Goal: Task Accomplishment & Management: Manage account settings

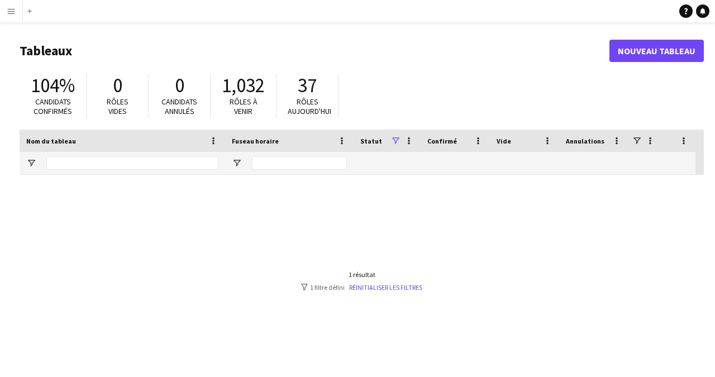
click at [15, 12] on app-icon "Menu" at bounding box center [11, 11] width 9 height 9
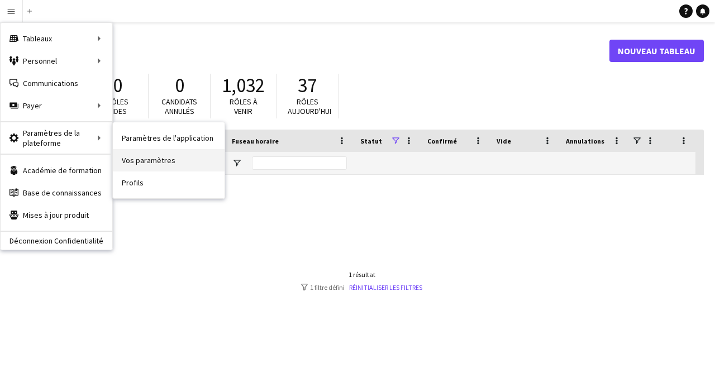
click at [145, 160] on link "Vos paramètres" at bounding box center [169, 160] width 112 height 22
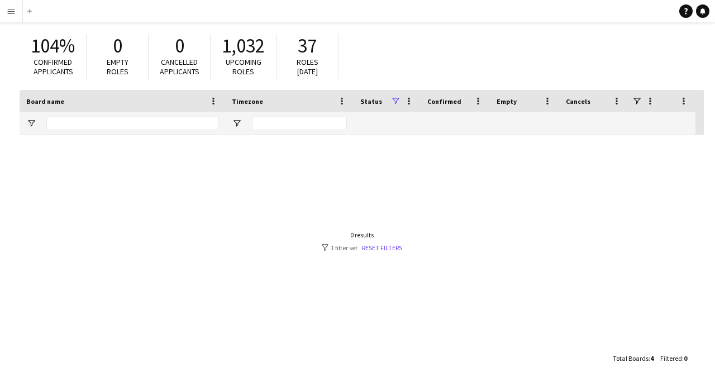
scroll to position [49, 0]
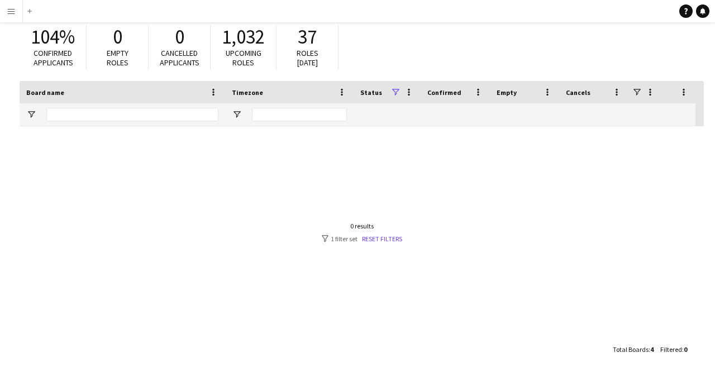
click at [436, 93] on span "Confirmed" at bounding box center [444, 92] width 34 height 8
click at [397, 92] on span at bounding box center [396, 92] width 10 height 10
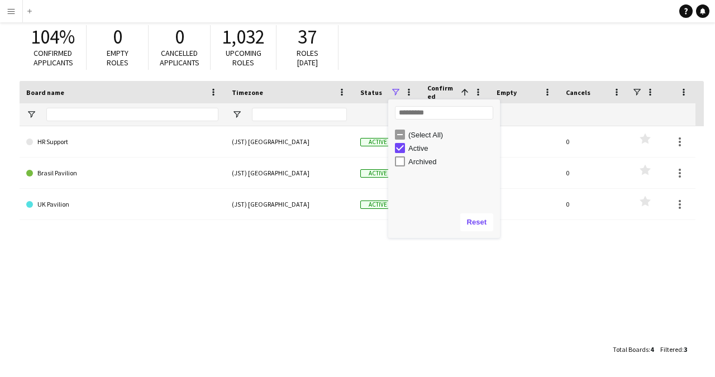
click at [275, 253] on div "HR Support (JST) [GEOGRAPHIC_DATA] Active 0% 0 0 Favourites Brasil Pavilion (JS…" at bounding box center [362, 232] width 684 height 212
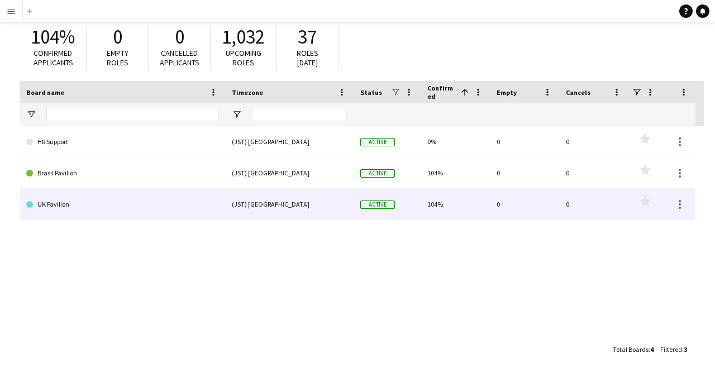
click at [69, 209] on link "UK Pavilion" at bounding box center [122, 204] width 192 height 31
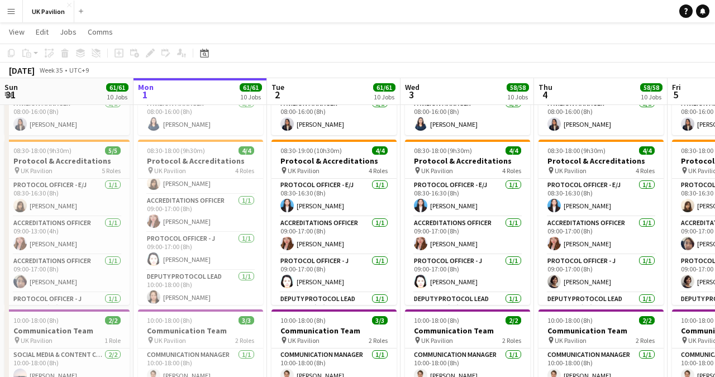
scroll to position [26, 0]
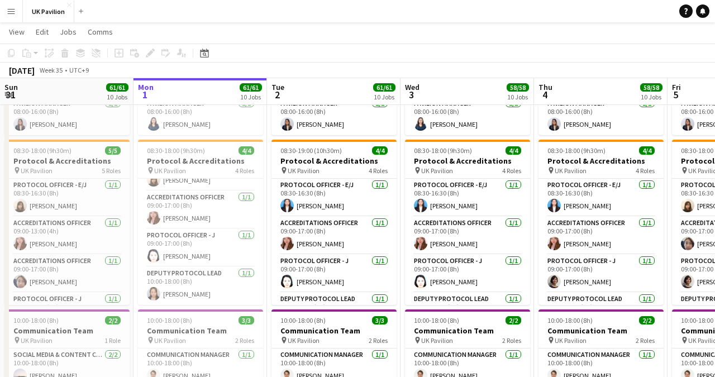
click at [13, 15] on app-icon "Menu" at bounding box center [11, 11] width 9 height 9
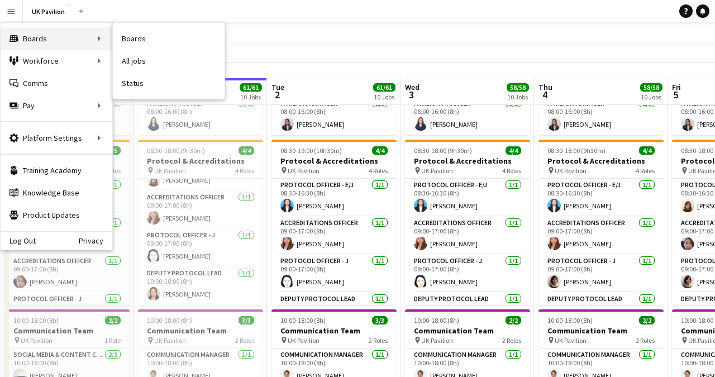
click at [23, 37] on div "Boards Boards" at bounding box center [57, 38] width 112 height 22
click at [135, 44] on link "Boards" at bounding box center [169, 38] width 112 height 22
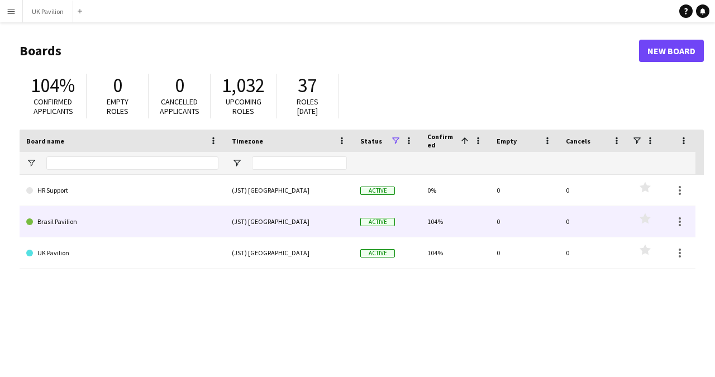
click at [125, 230] on link "Brasil Pavilion" at bounding box center [122, 221] width 192 height 31
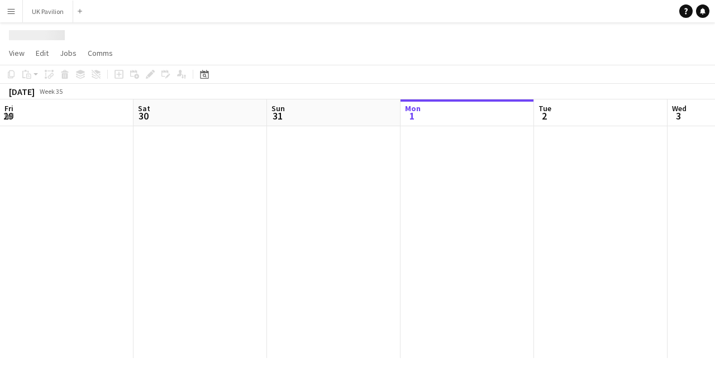
scroll to position [0, 267]
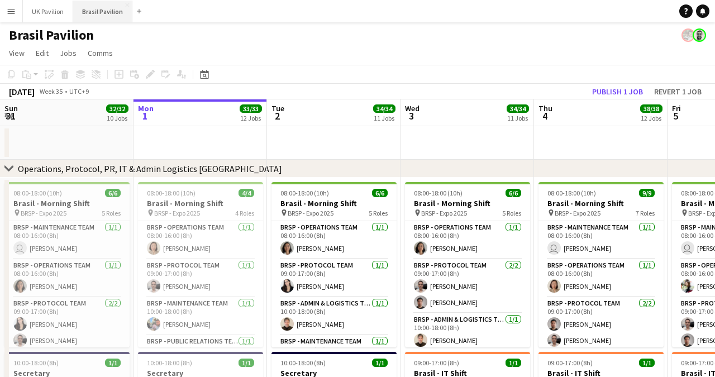
click at [104, 9] on button "Brasil Pavilion Close" at bounding box center [102, 12] width 59 height 22
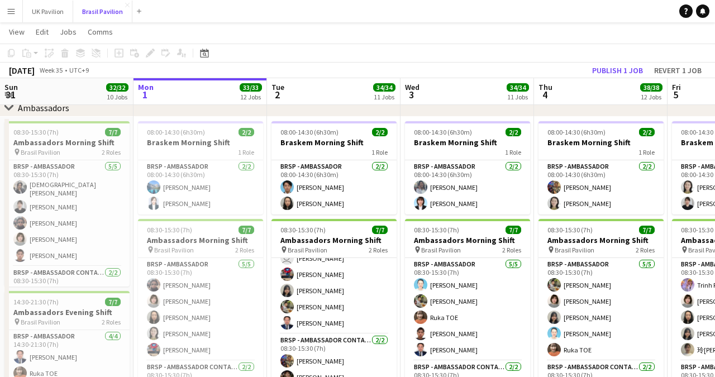
scroll to position [31, 0]
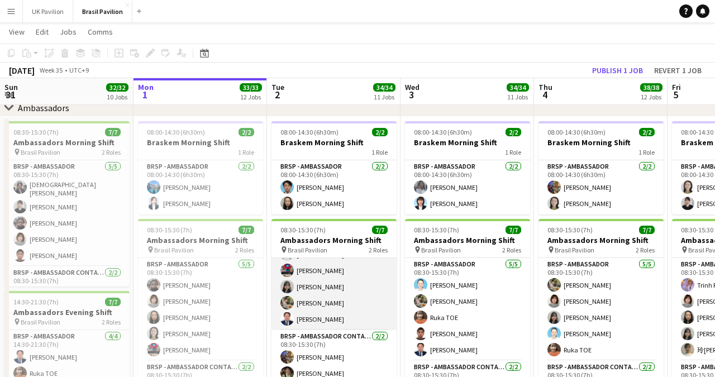
click at [326, 321] on app-card-role "BRSP - Ambassador [DATE] 08:30-15:30 (7h) user [PERSON_NAME] [PERSON_NAME] [PER…" at bounding box center [334, 278] width 125 height 103
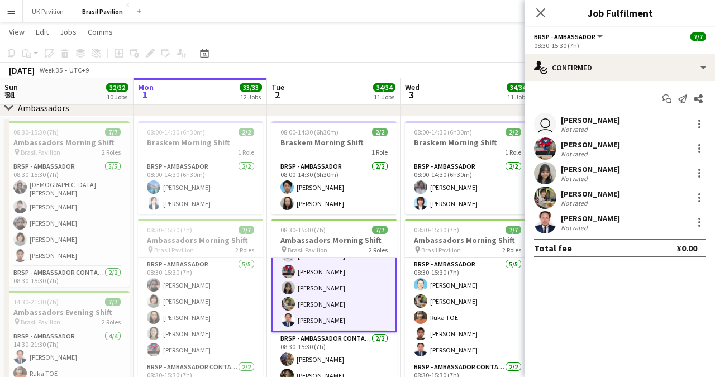
scroll to position [32, 0]
click at [699, 225] on div at bounding box center [699, 226] width 2 height 2
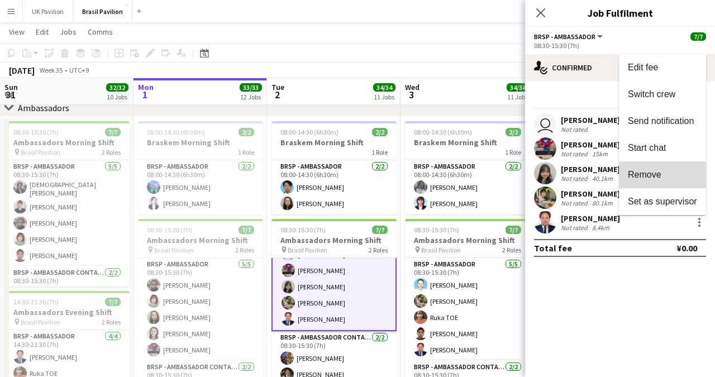
click at [669, 174] on span "Remove" at bounding box center [662, 175] width 69 height 10
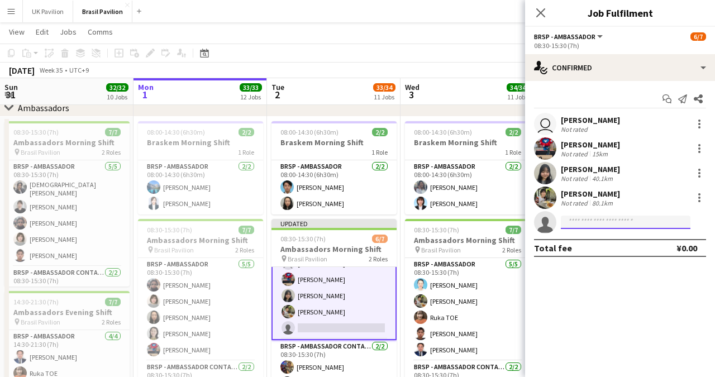
click at [603, 222] on input at bounding box center [626, 222] width 130 height 13
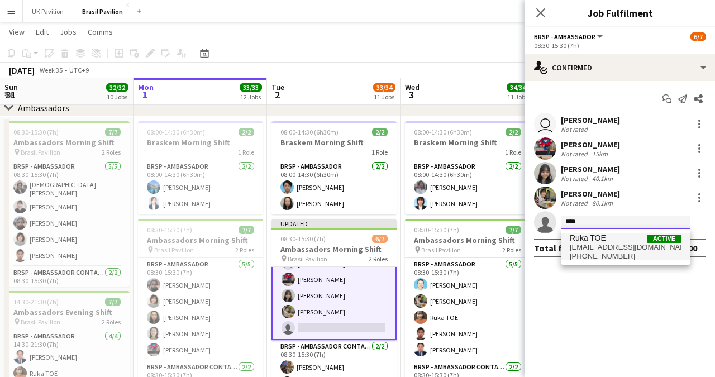
type input "****"
click at [606, 251] on span "[EMAIL_ADDRESS][DOMAIN_NAME]" at bounding box center [626, 247] width 112 height 9
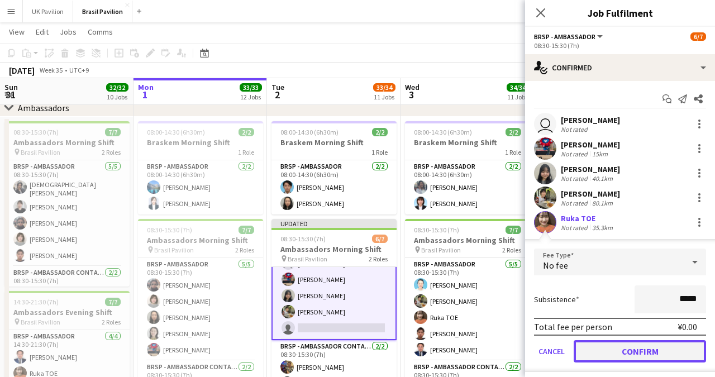
click at [629, 349] on button "Confirm" at bounding box center [640, 351] width 132 height 22
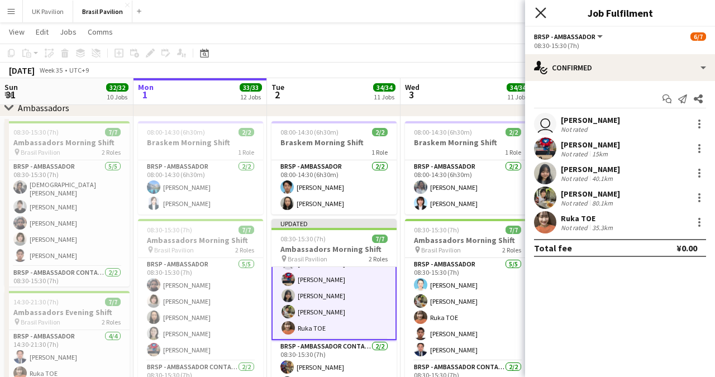
click at [543, 9] on icon "Close pop-in" at bounding box center [540, 12] width 11 height 11
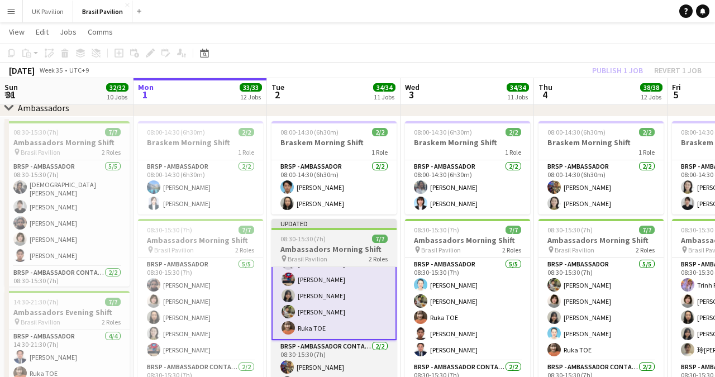
click at [319, 244] on app-job-card "Updated 08:30-15:30 (7h) 7/7 Ambassadors Morning Shift pin Brasil Pavilion 2 Ro…" at bounding box center [334, 301] width 125 height 165
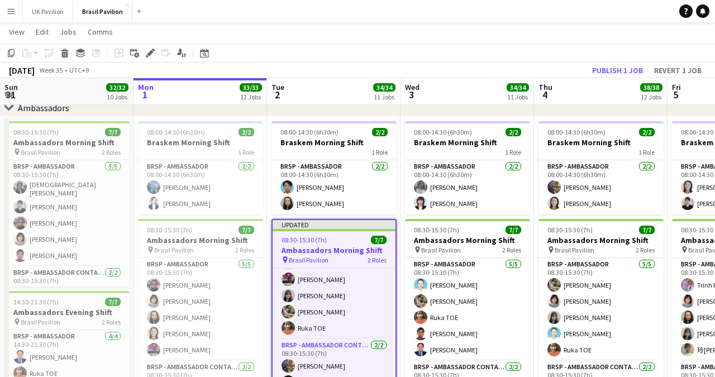
scroll to position [31, 0]
click at [618, 73] on button "Publish 1 job" at bounding box center [618, 70] width 60 height 15
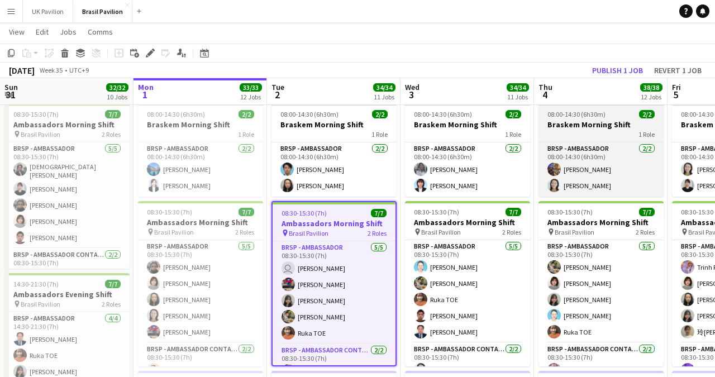
scroll to position [1355, 0]
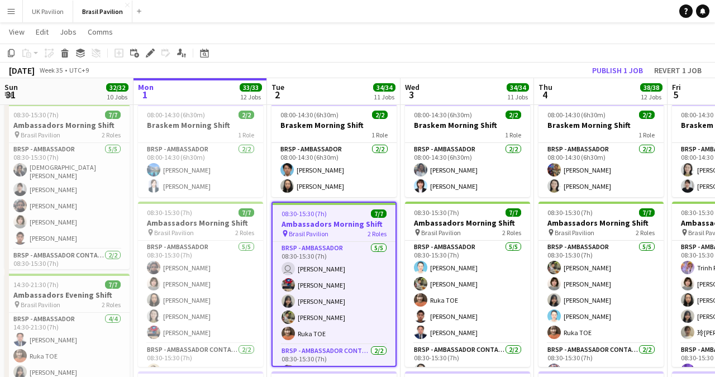
click at [337, 86] on app-board-header-date "Tue 2 34/34 11 Jobs" at bounding box center [334, 91] width 134 height 27
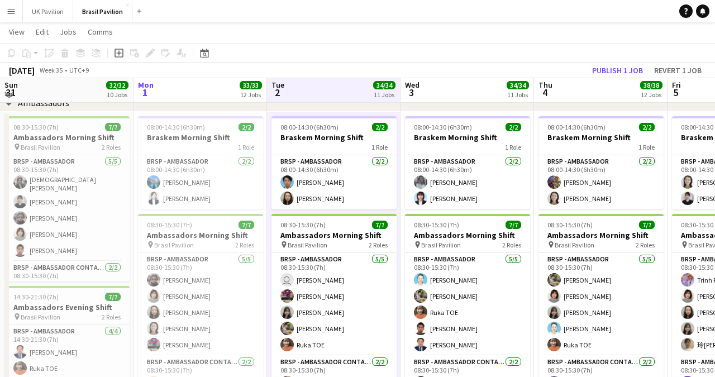
scroll to position [1340, 0]
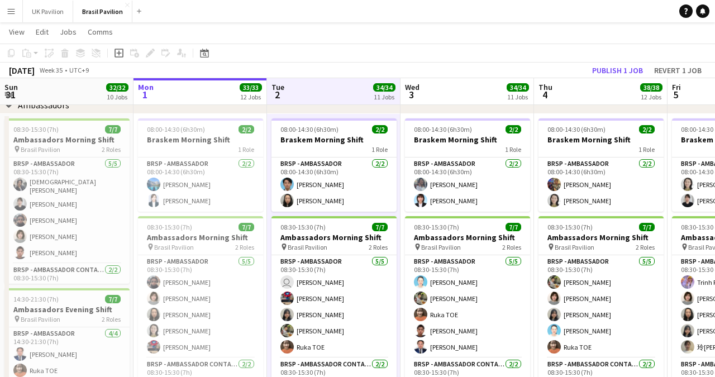
click at [410, 54] on app-toolbar "Copy Paste Paste Command V Paste with crew Command Shift V Paste linked Job [GE…" at bounding box center [357, 53] width 715 height 19
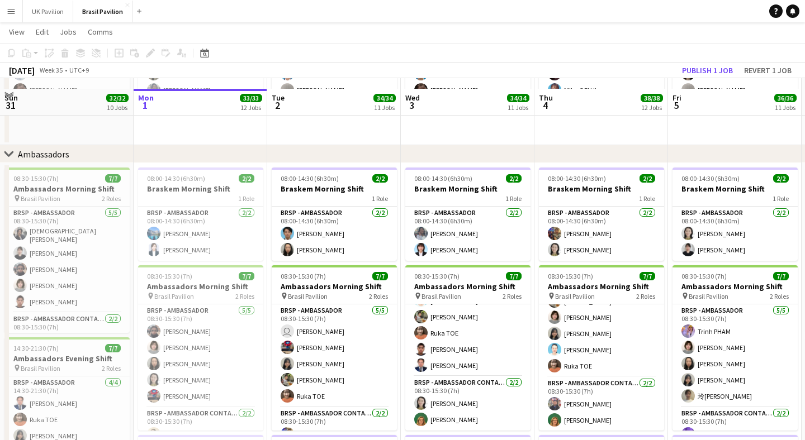
scroll to position [1281, 0]
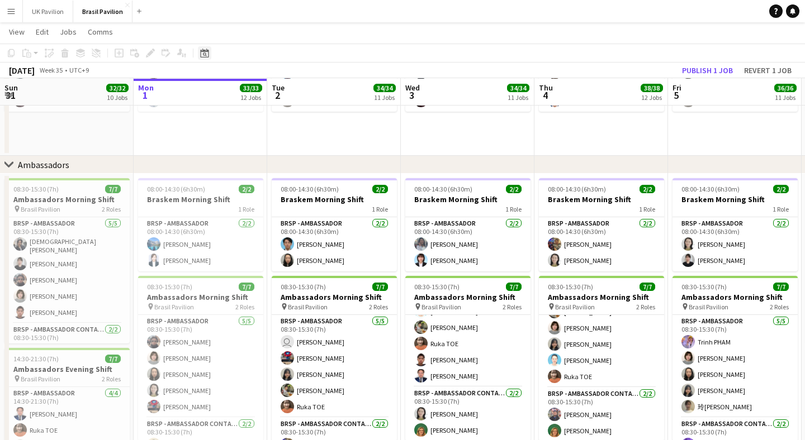
click at [208, 53] on icon "Date picker" at bounding box center [204, 53] width 9 height 9
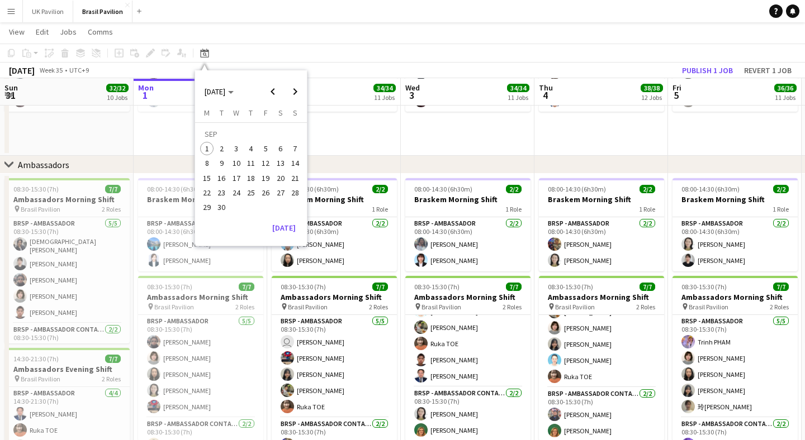
click at [428, 51] on app-toolbar "Copy Paste Paste Command V Paste with crew Command Shift V Paste linked Job [GE…" at bounding box center [402, 53] width 805 height 19
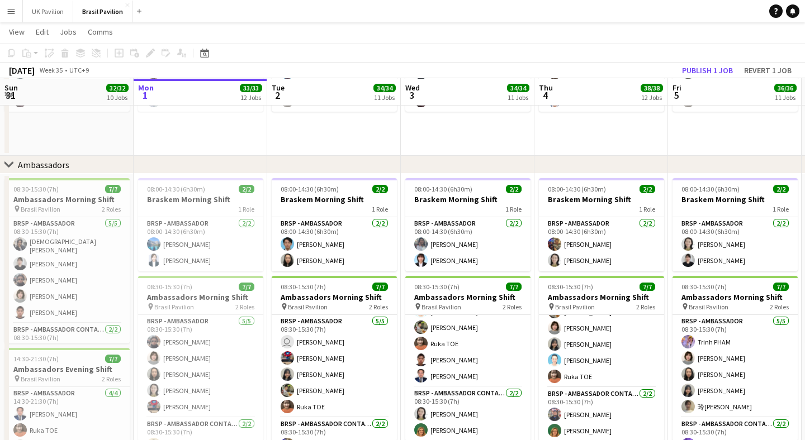
scroll to position [1279, 0]
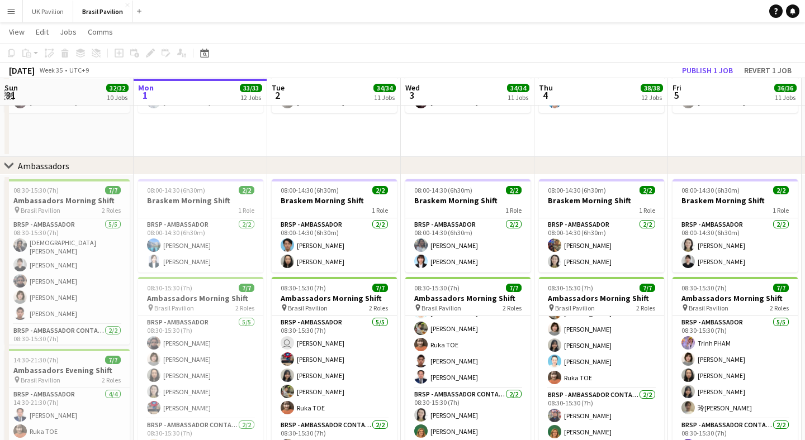
click at [10, 96] on app-icon "Expand/collapse" at bounding box center [8, 94] width 9 height 11
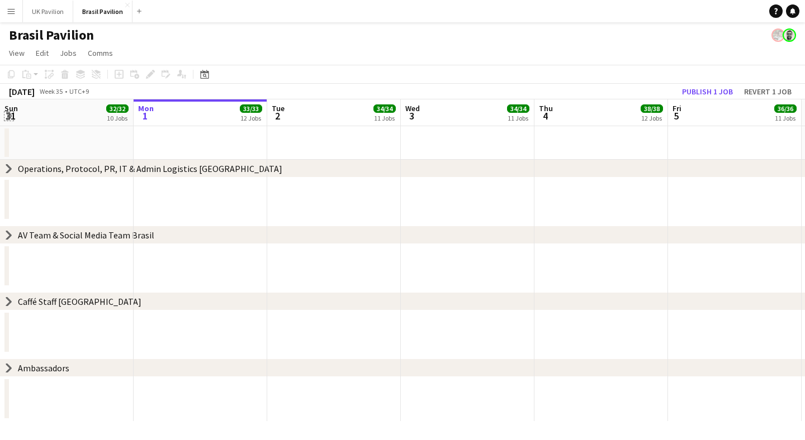
scroll to position [0, 0]
click at [57, 11] on button "UK Pavilion Close" at bounding box center [48, 12] width 50 height 22
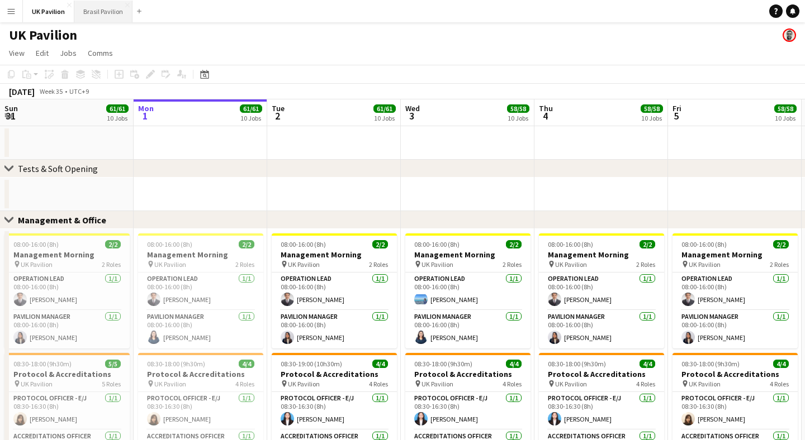
click at [101, 11] on button "Brasil Pavilion Close" at bounding box center [103, 12] width 58 height 22
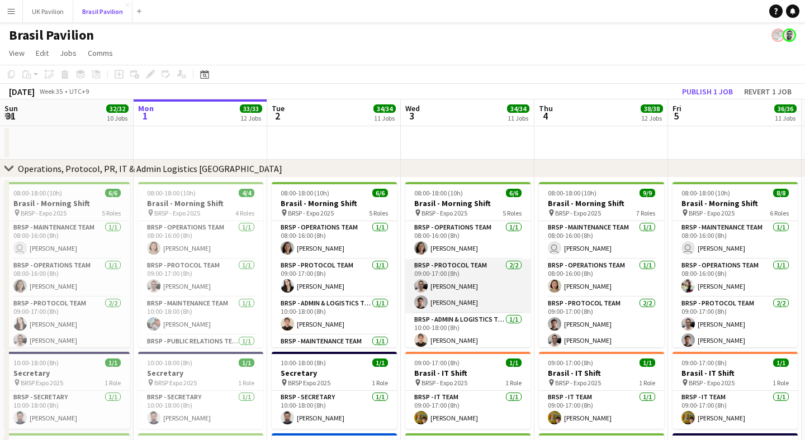
scroll to position [15, 0]
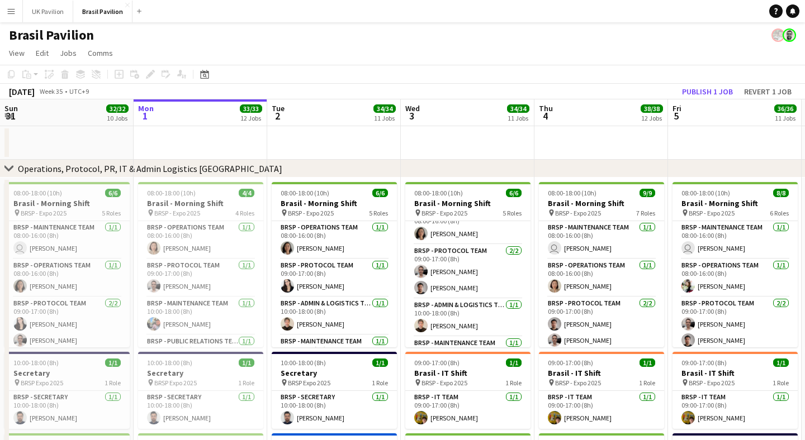
click at [256, 93] on div "[DATE] Week 35 • UTC+9 Publish 1 job Revert 1 job" at bounding box center [402, 92] width 805 height 16
click at [274, 49] on app-page-menu "View Day view expanded Day view collapsed Month view Date picker Jump to [DATE]…" at bounding box center [402, 54] width 805 height 21
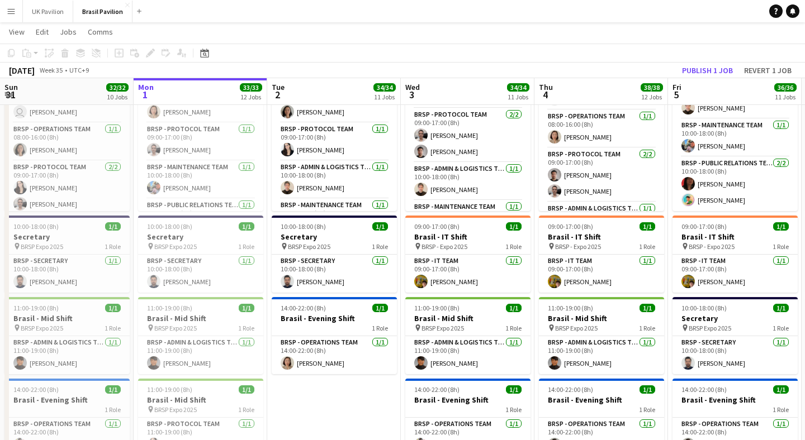
scroll to position [0, 0]
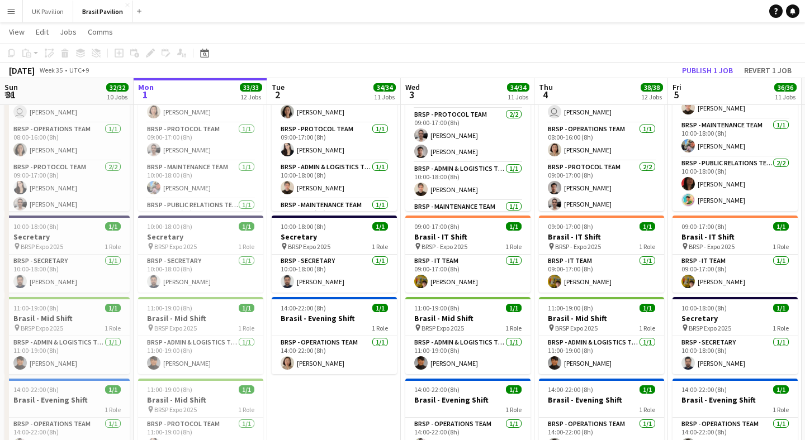
click at [672, 64] on div "Publish 1 job Revert 1 job" at bounding box center [736, 70] width 136 height 15
click at [205, 52] on icon at bounding box center [204, 53] width 8 height 9
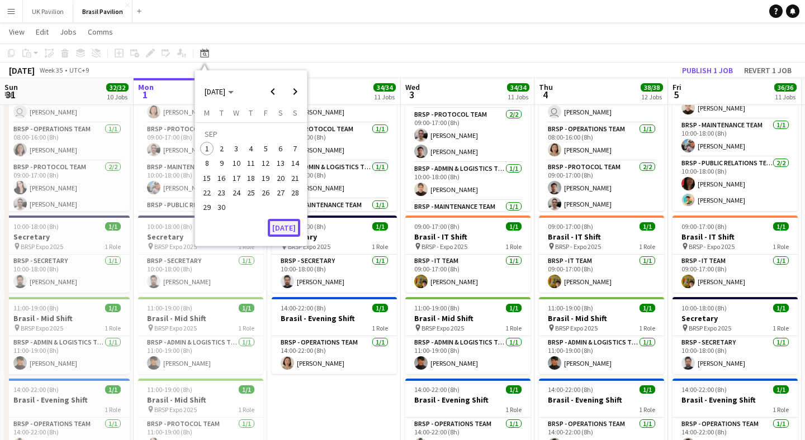
click at [282, 229] on button "[DATE]" at bounding box center [284, 228] width 32 height 18
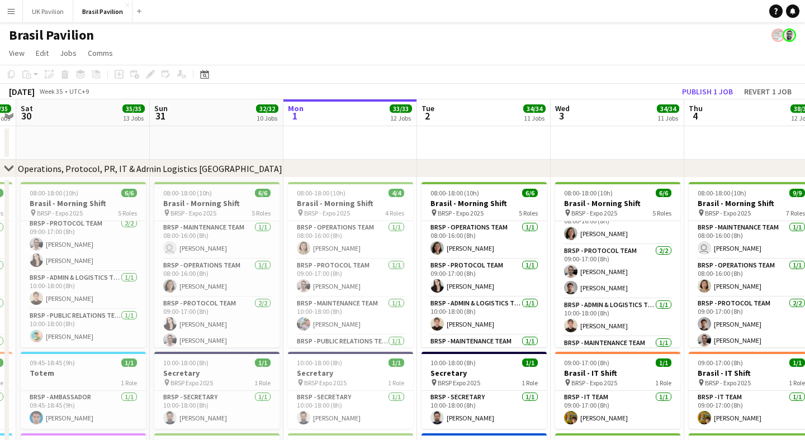
click at [713, 118] on app-board-header-date "Thu 4 38/38 12 Jobs" at bounding box center [751, 112] width 134 height 27
